Goal: Information Seeking & Learning: Learn about a topic

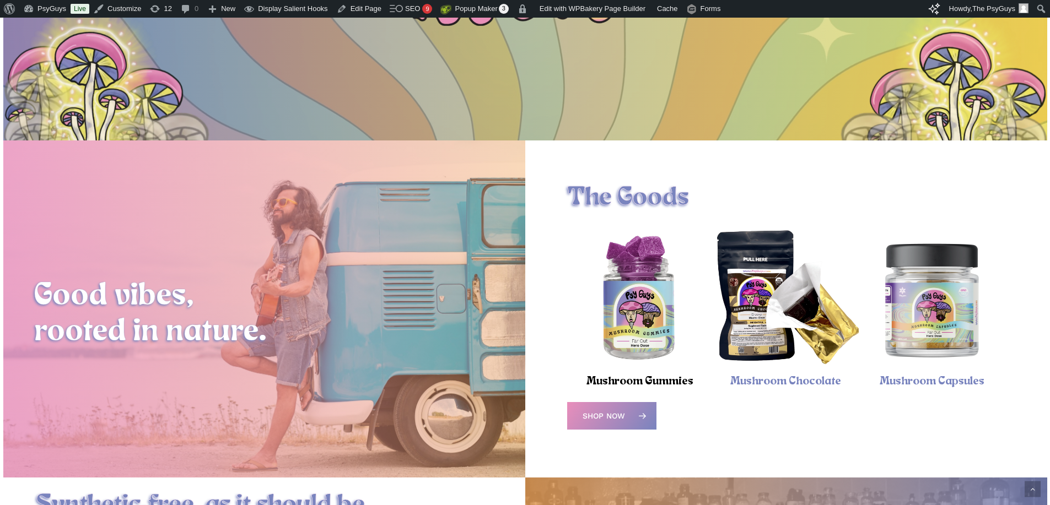
scroll to position [386, 0]
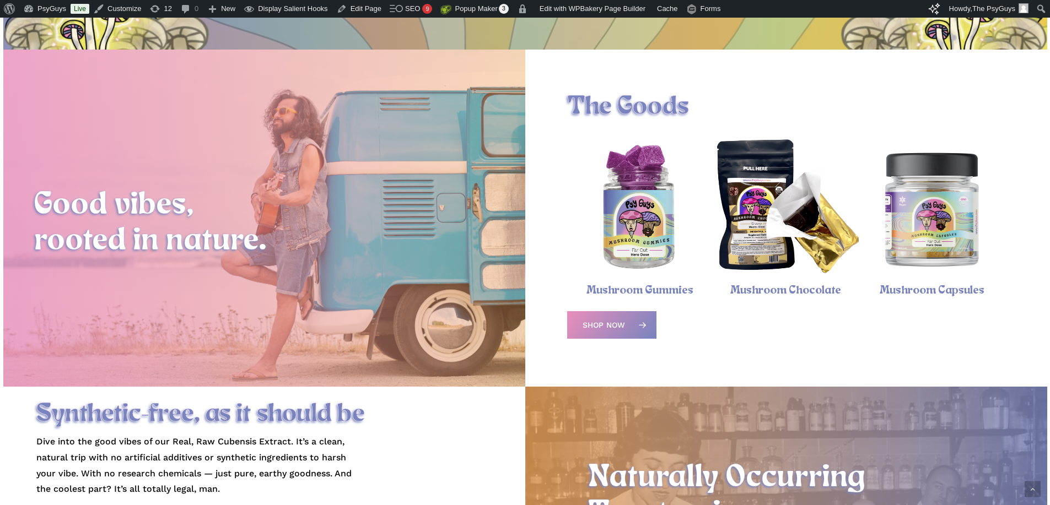
click at [636, 224] on img "Psychedelic Mushroom Gummies" at bounding box center [640, 209] width 146 height 146
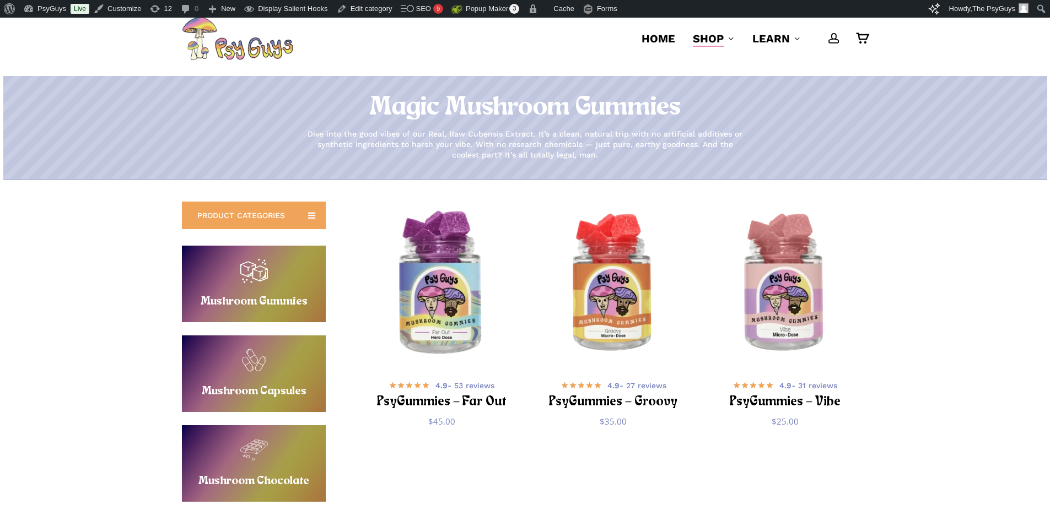
scroll to position [55, 0]
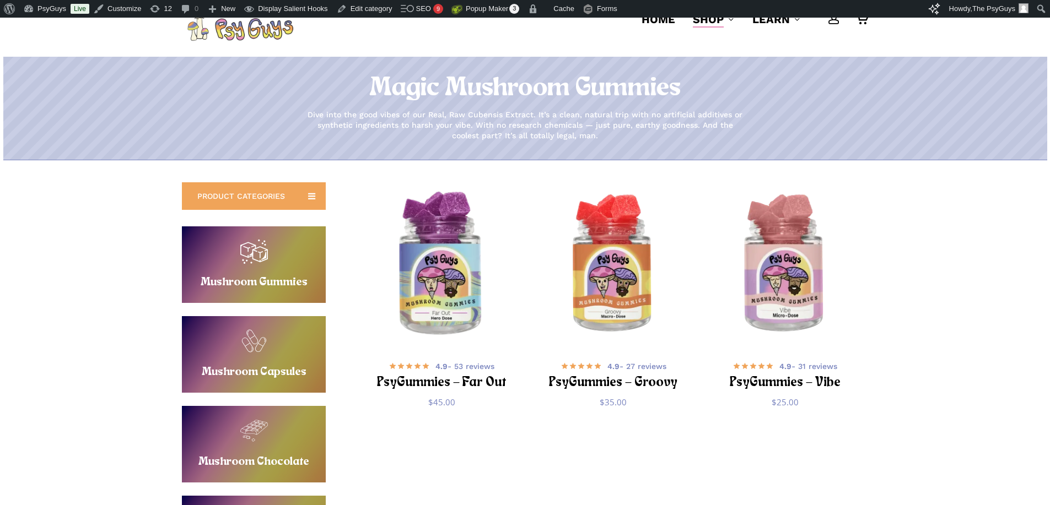
click at [416, 274] on img "PsyGummies - Far Out" at bounding box center [442, 265] width 168 height 168
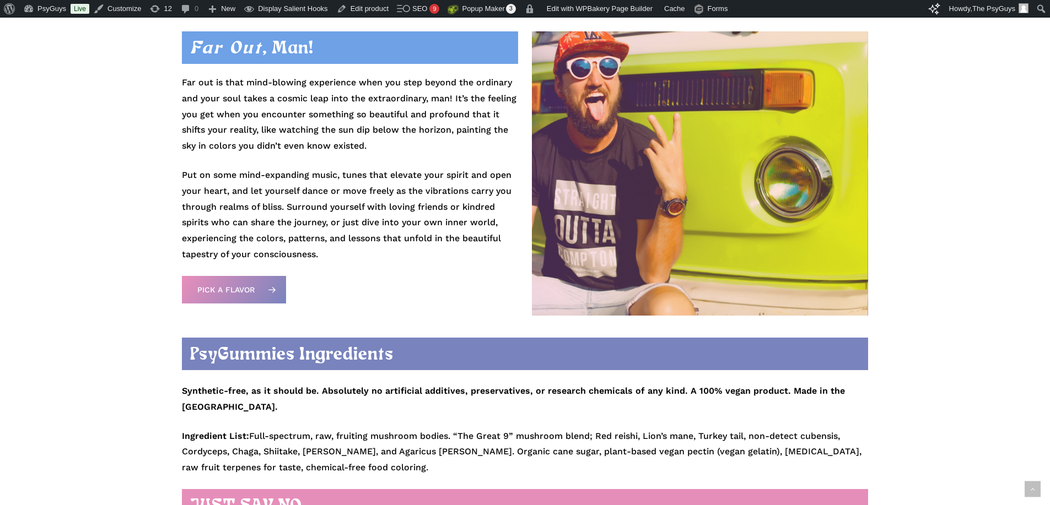
scroll to position [772, 0]
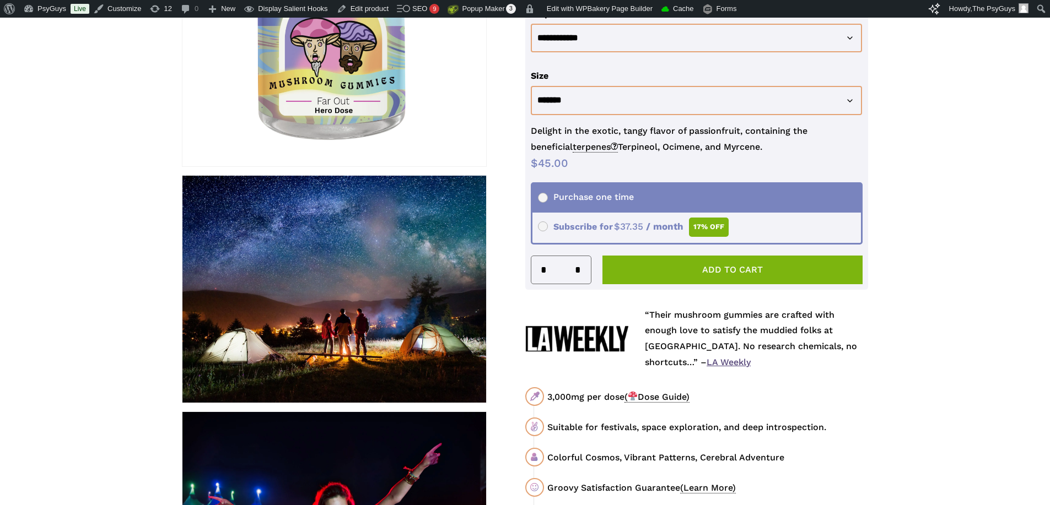
scroll to position [0, 0]
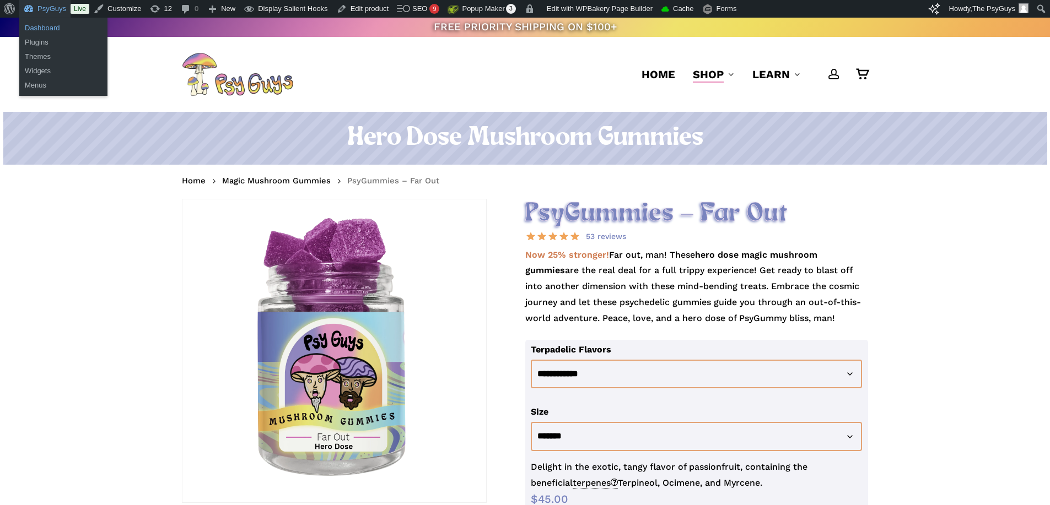
click at [49, 25] on link "Dashboard" at bounding box center [63, 28] width 88 height 14
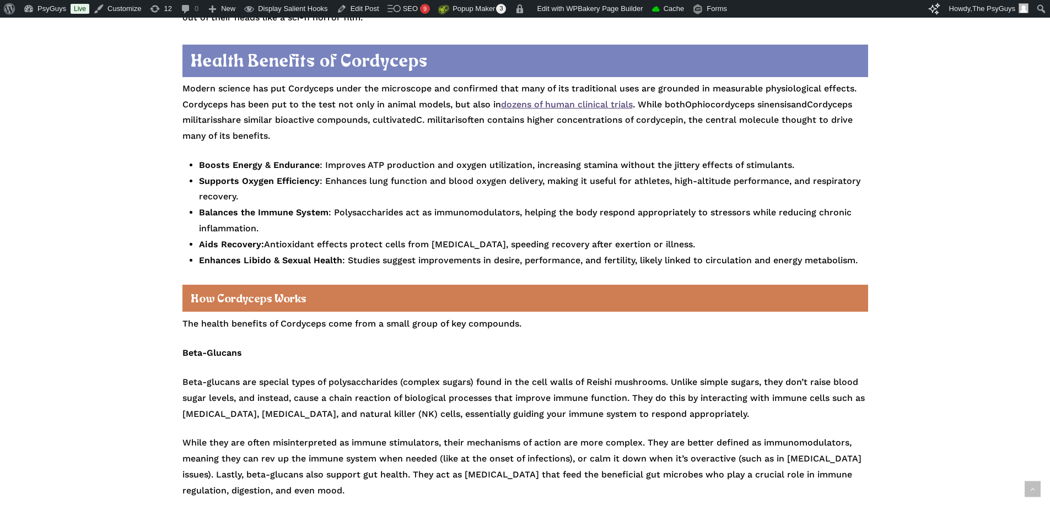
scroll to position [1709, 0]
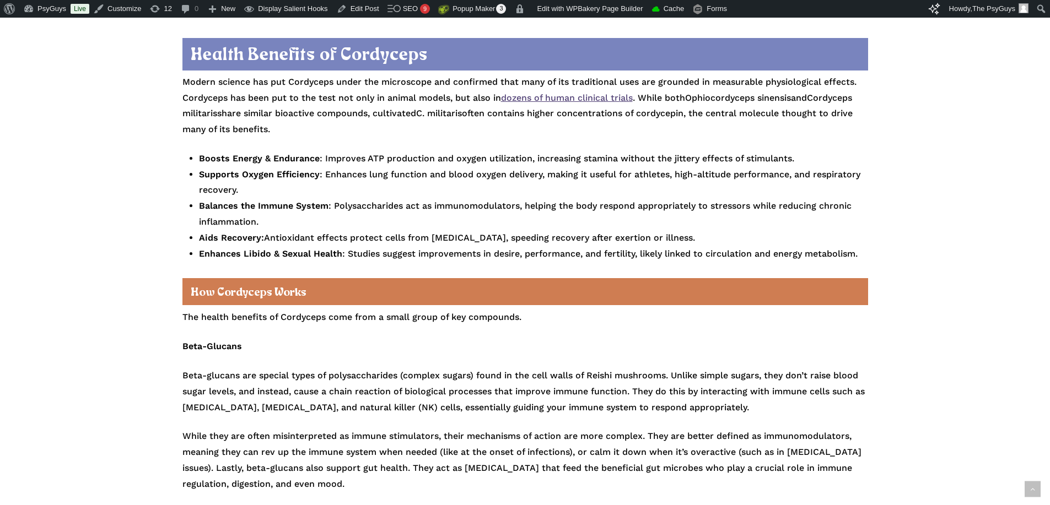
click at [297, 319] on p "The health benefits of Cordyceps come from a small group of key compounds." at bounding box center [525, 324] width 686 height 29
drag, startPoint x: 255, startPoint y: 238, endPoint x: 274, endPoint y: 31, distance: 207.1
click at [255, 249] on b "Enhances Libido & Sexual Health" at bounding box center [270, 254] width 143 height 10
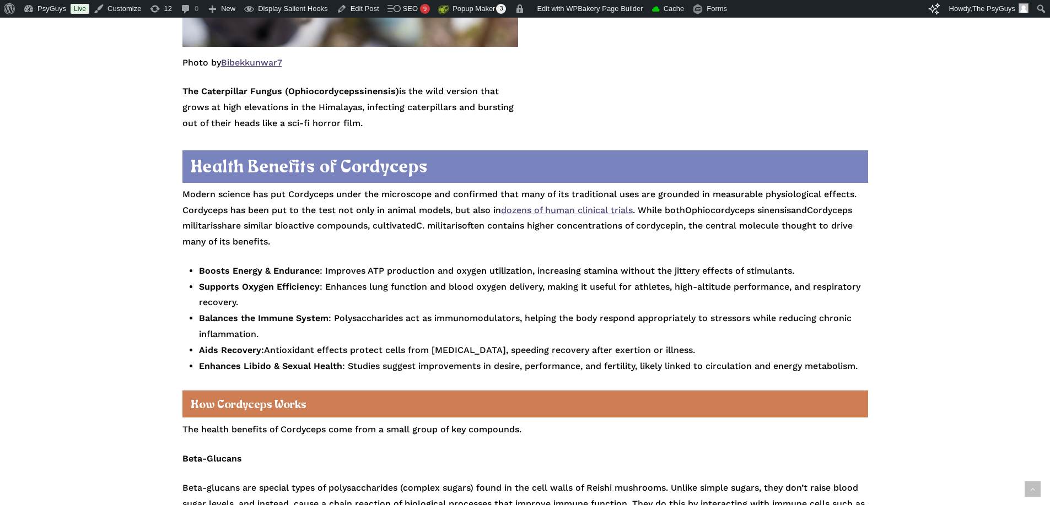
scroll to position [1598, 0]
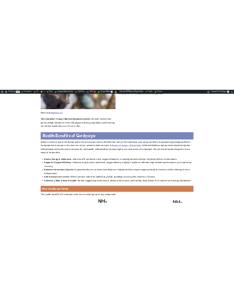
scroll to position [1543, 0]
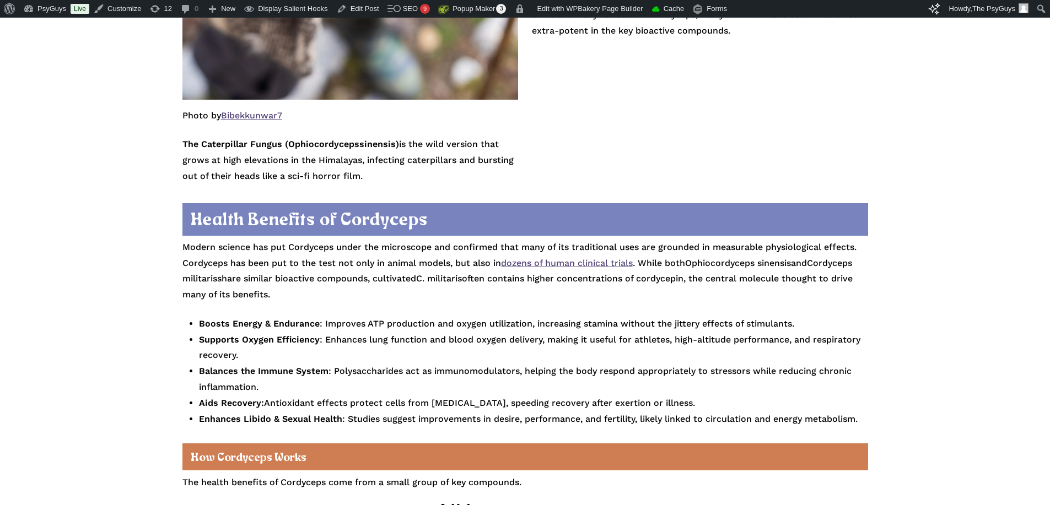
click at [144, 243] on div "Mushroom Education Cordyceps: Ancient Tonic for Modern Performance [DATE] 9 min…" at bounding box center [524, 468] width 785 height 3798
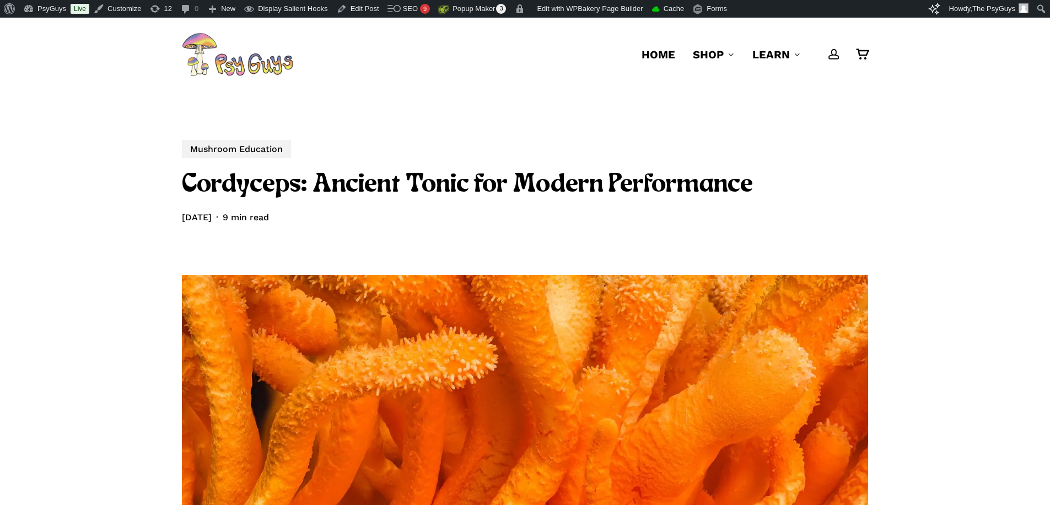
scroll to position [0, 0]
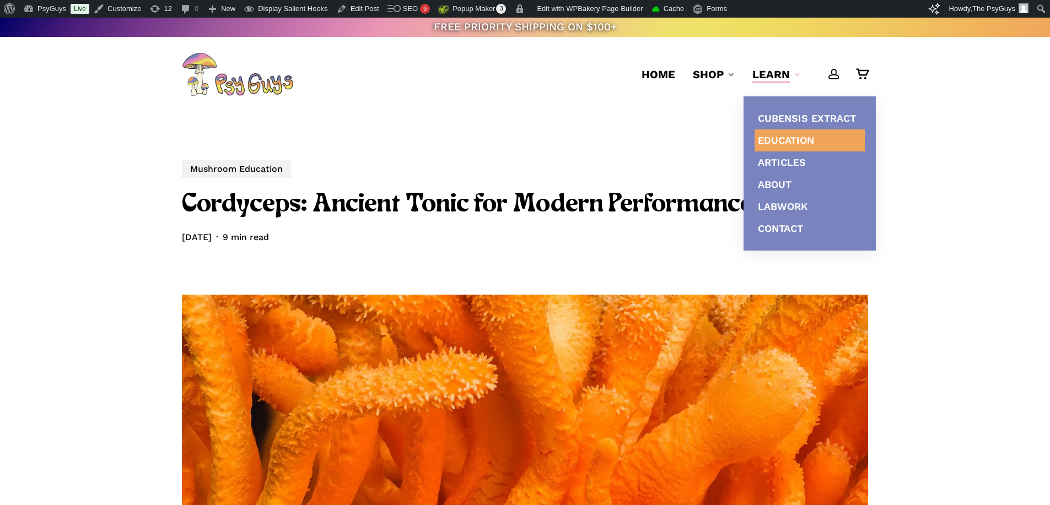
click at [778, 146] on span "Education" at bounding box center [786, 140] width 56 height 12
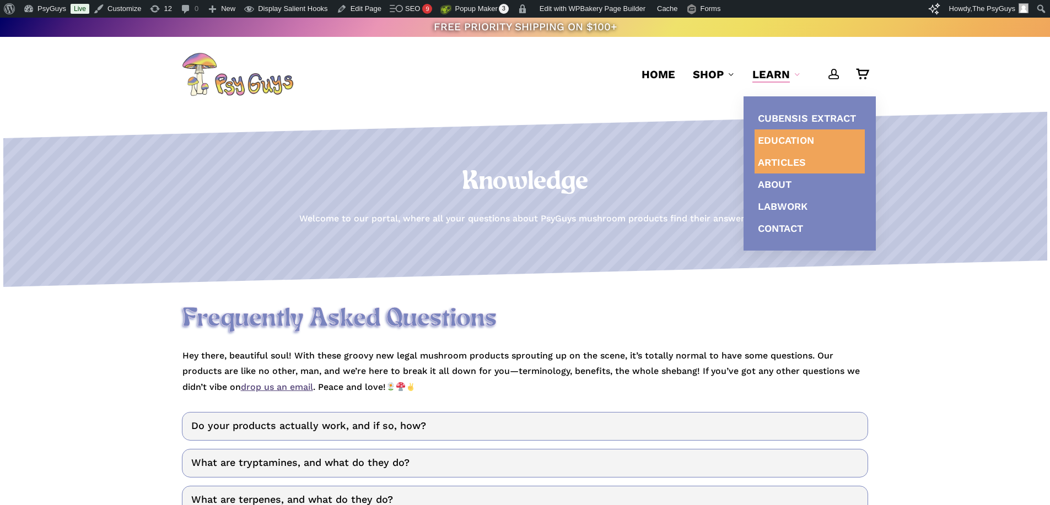
click at [788, 159] on span "Articles" at bounding box center [782, 163] width 48 height 12
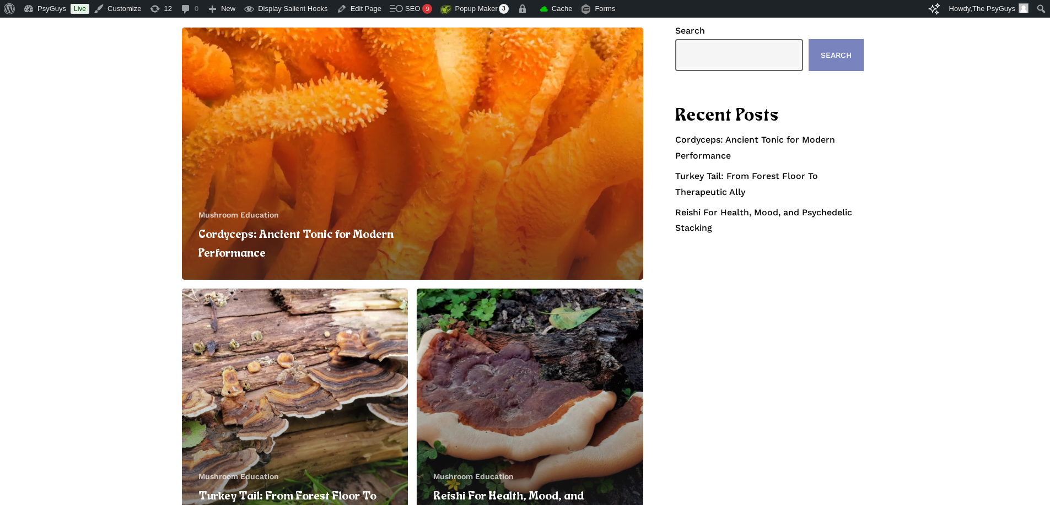
scroll to position [110, 0]
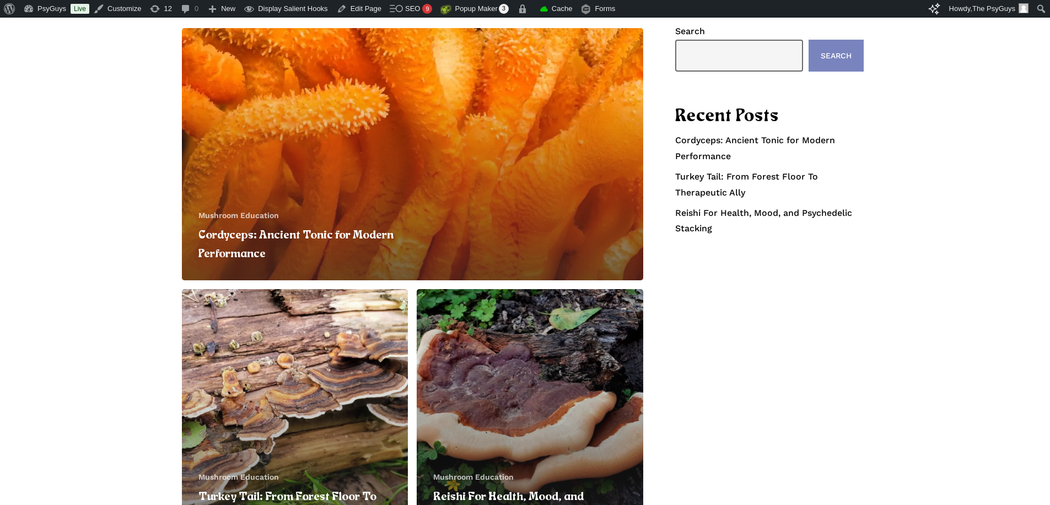
click at [66, 432] on div "Cordyceps: Ancient Tonic for Modern Performance Mushroom Education Cordyceps: A…" at bounding box center [525, 285] width 1050 height 567
click at [117, 272] on div "Cordyceps: Ancient Tonic for Modern Performance Mushroom Education Cordyceps: A…" at bounding box center [525, 285] width 1050 height 567
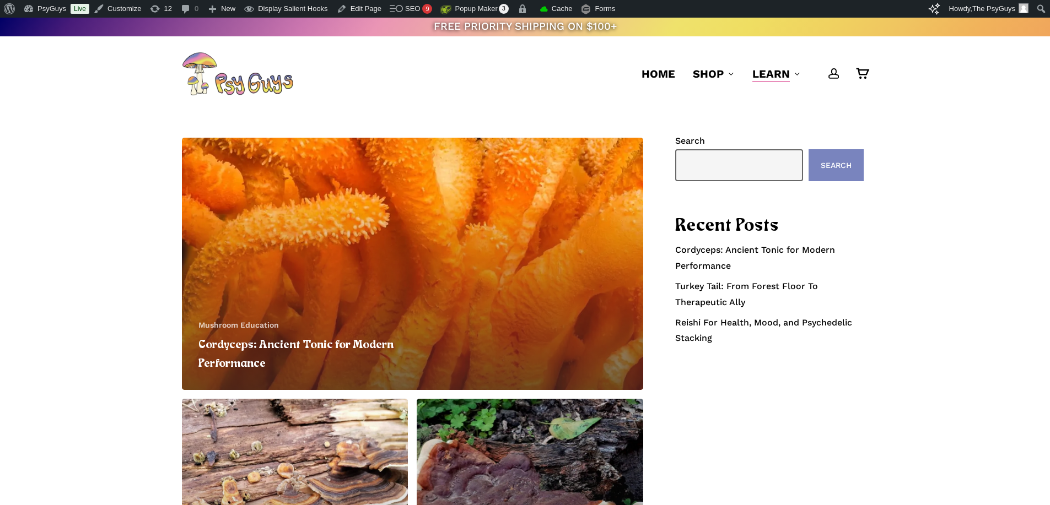
scroll to position [0, 0]
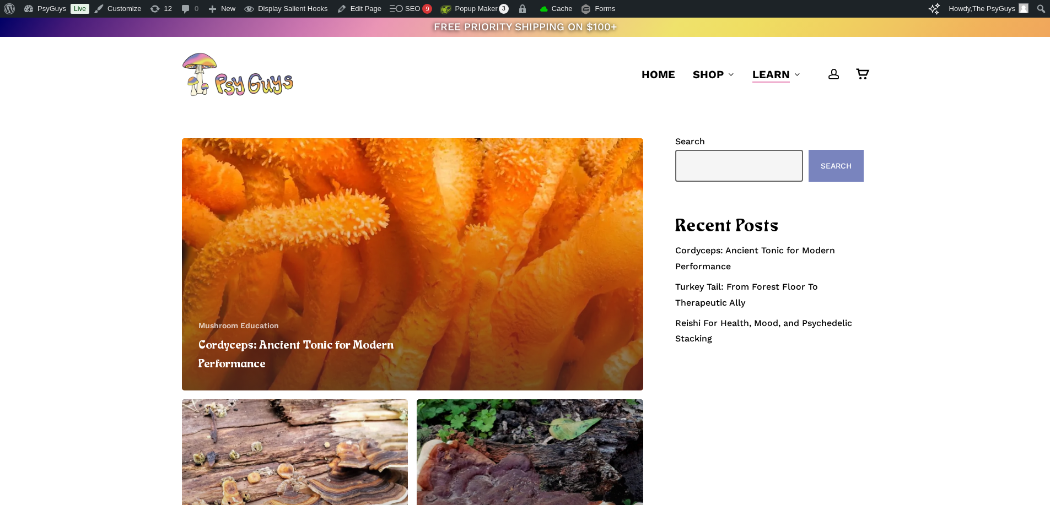
click at [927, 211] on div "Cordyceps: Ancient Tonic for Modern Performance Mushroom Education Cordyceps: A…" at bounding box center [525, 395] width 1050 height 567
click at [158, 293] on div "Cordyceps: Ancient Tonic for Modern Performance Mushroom Education Cordyceps: A…" at bounding box center [524, 395] width 785 height 523
drag, startPoint x: 130, startPoint y: 64, endPoint x: 399, endPoint y: 75, distance: 269.2
click at [399, 75] on header "account 0 Menu Home Shop Gummies Capsules Chocolate Tinctures Vapes View All Le…" at bounding box center [525, 74] width 1050 height 75
click at [683, 106] on li "Home" at bounding box center [658, 74] width 51 height 75
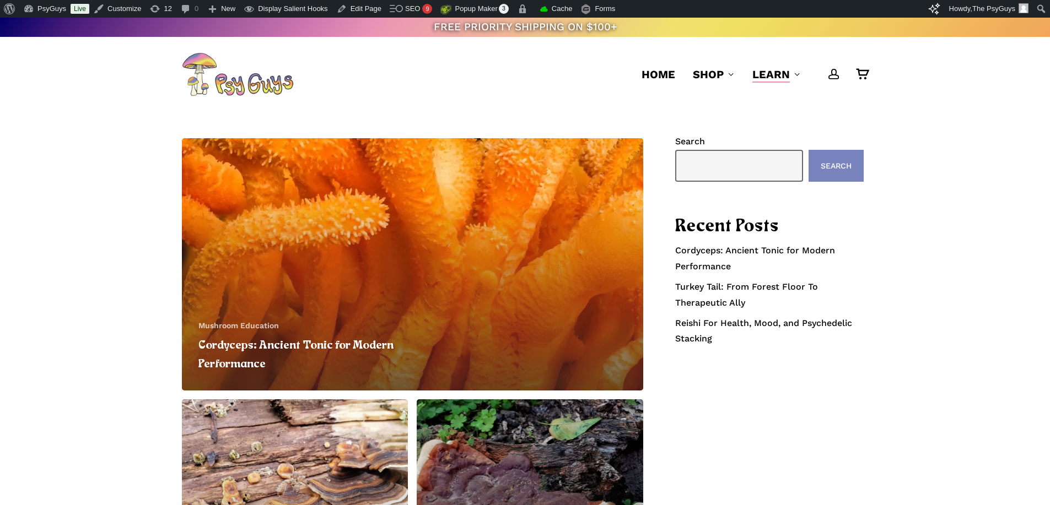
click at [728, 123] on div "Cordyceps: Ancient Tonic for Modern Performance Mushroom Education Cordyceps: A…" at bounding box center [525, 395] width 1050 height 567
click at [104, 144] on div "Cordyceps: Ancient Tonic for Modern Performance Mushroom Education Cordyceps: A…" at bounding box center [525, 395] width 1050 height 567
click at [141, 302] on div "Cordyceps: Ancient Tonic for Modern Performance Mushroom Education Cordyceps: A…" at bounding box center [524, 395] width 785 height 523
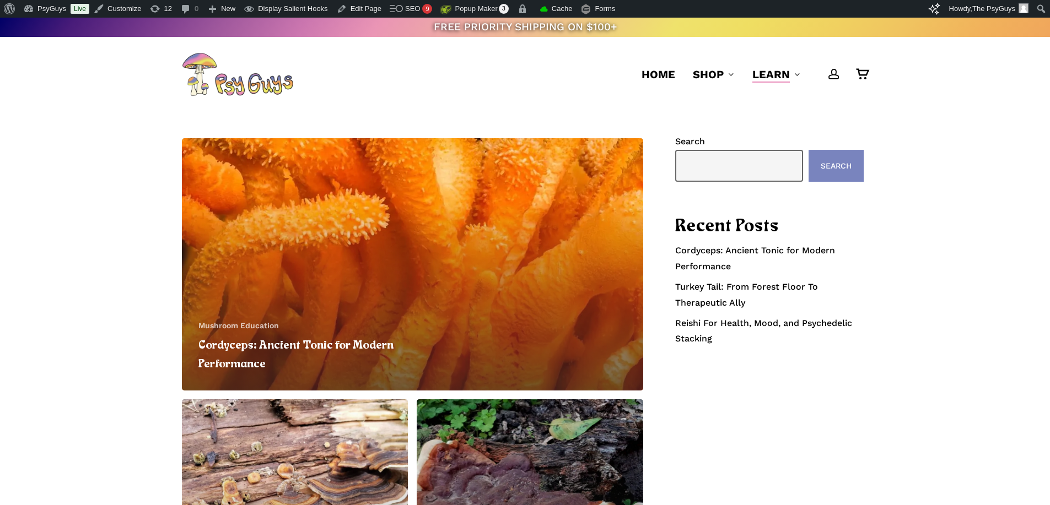
click at [141, 297] on div "Cordyceps: Ancient Tonic for Modern Performance Mushroom Education Cordyceps: A…" at bounding box center [524, 395] width 785 height 523
click at [137, 289] on div "Cordyceps: Ancient Tonic for Modern Performance Mushroom Education Cordyceps: A…" at bounding box center [524, 395] width 785 height 523
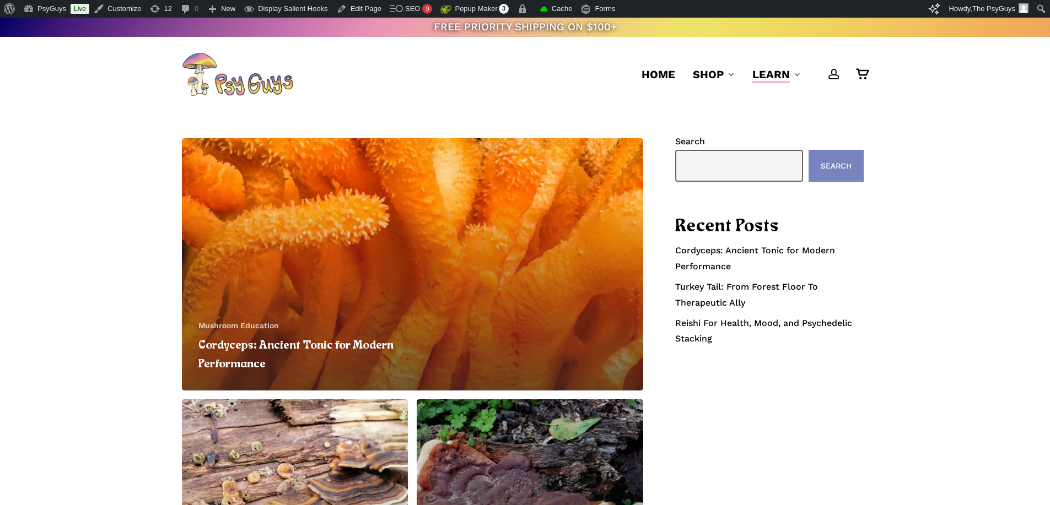
click at [137, 289] on div "Cordyceps: Ancient Tonic for Modern Performance Mushroom Education Cordyceps: A…" at bounding box center [524, 395] width 785 height 523
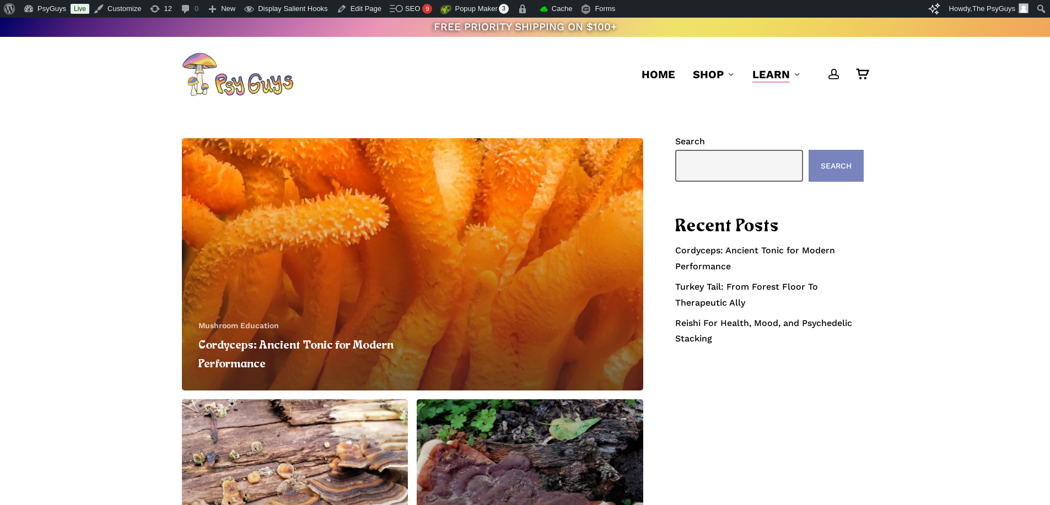
click at [137, 289] on div "Cordyceps: Ancient Tonic for Modern Performance Mushroom Education Cordyceps: A…" at bounding box center [524, 395] width 785 height 523
drag, startPoint x: 120, startPoint y: 346, endPoint x: 94, endPoint y: 464, distance: 121.3
click at [120, 346] on div "Cordyceps: Ancient Tonic for Modern Performance Mushroom Education Cordyceps: A…" at bounding box center [525, 395] width 1050 height 567
click at [125, 221] on div "Cordyceps: Ancient Tonic for Modern Performance Mushroom Education Cordyceps: A…" at bounding box center [525, 395] width 1050 height 567
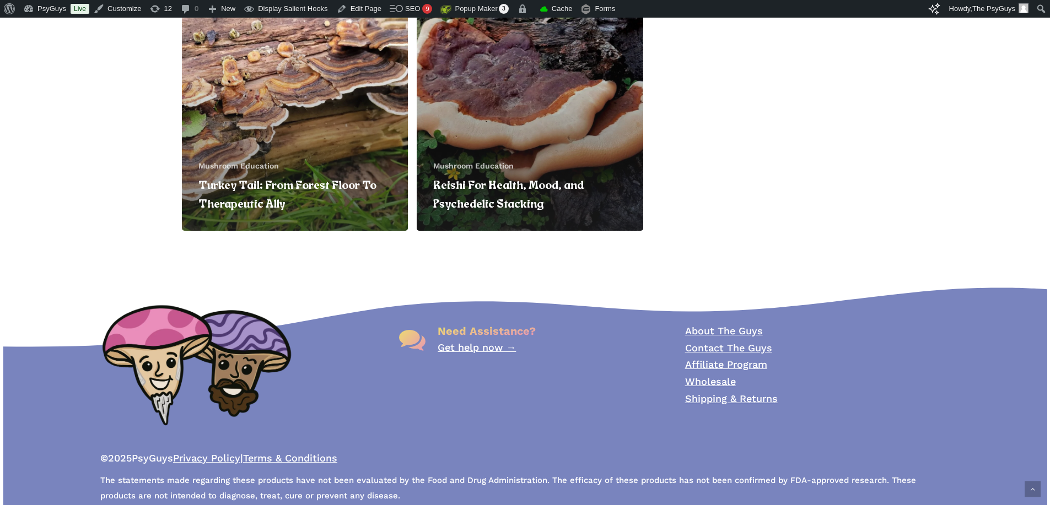
scroll to position [437, 0]
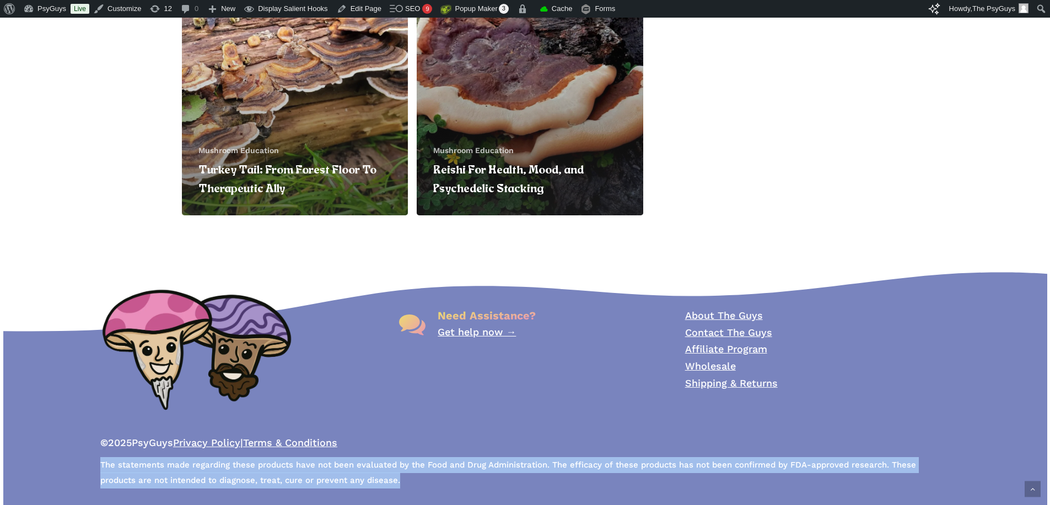
drag, startPoint x: 385, startPoint y: 479, endPoint x: 95, endPoint y: 463, distance: 290.4
click at [90, 464] on div "© 2025 PsyGuys Privacy Policy | Terms & Conditions The statements made regardin…" at bounding box center [525, 464] width 877 height 59
click at [100, 463] on span "The statements made regarding these products have not been evaluated by the Foo…" at bounding box center [508, 474] width 816 height 29
drag, startPoint x: 97, startPoint y: 464, endPoint x: 369, endPoint y: 487, distance: 272.7
click at [367, 487] on p "The statements made regarding these products have not been evaluated by the Foo…" at bounding box center [524, 473] width 849 height 32
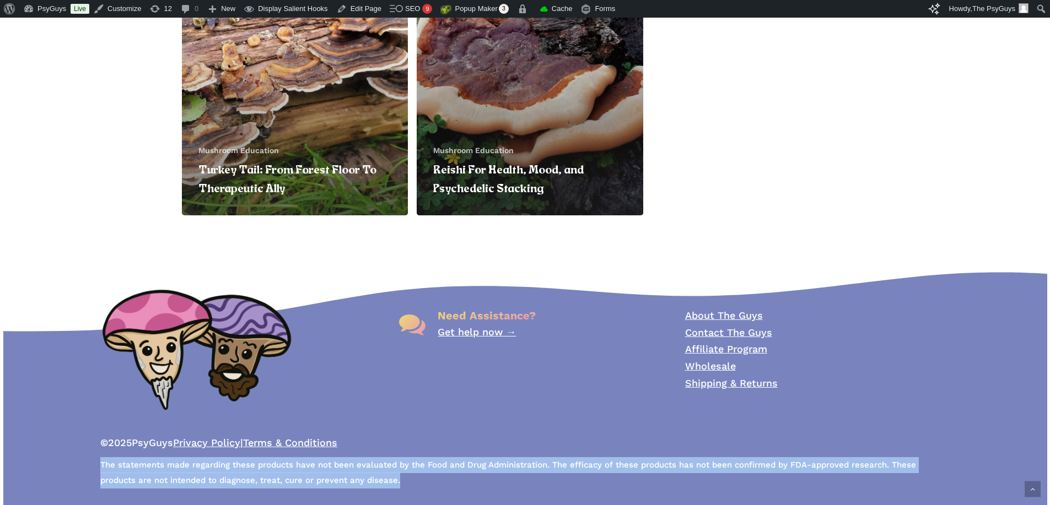
click at [374, 485] on p "The statements made regarding these products have not been evaluated by the Foo…" at bounding box center [524, 473] width 849 height 32
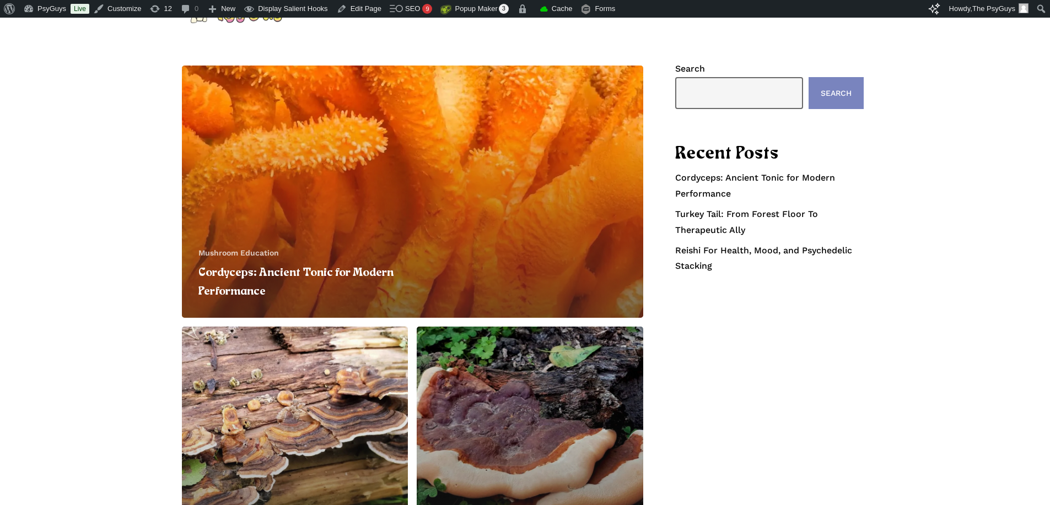
scroll to position [0, 0]
